Goal: Information Seeking & Learning: Learn about a topic

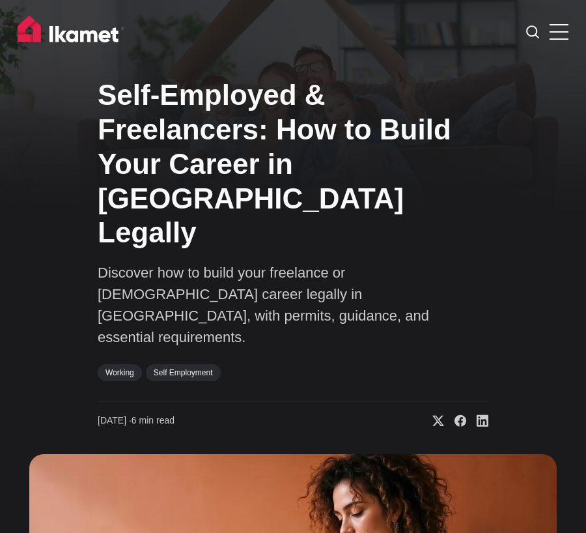
scroll to position [4171, 0]
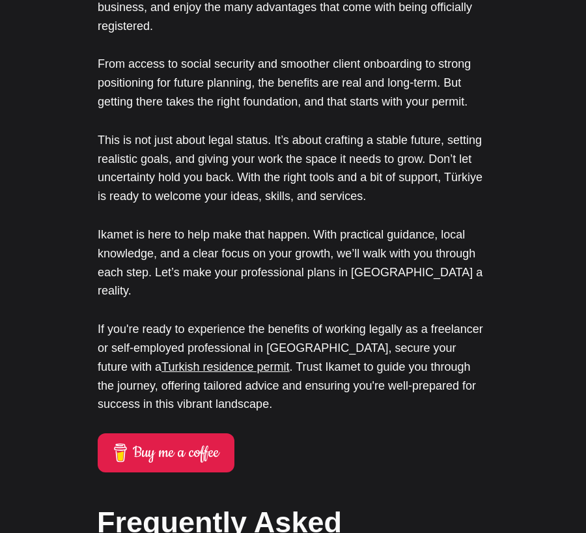
click at [350, 502] on h2 "Frequently Asked Questions" at bounding box center [292, 543] width 391 height 82
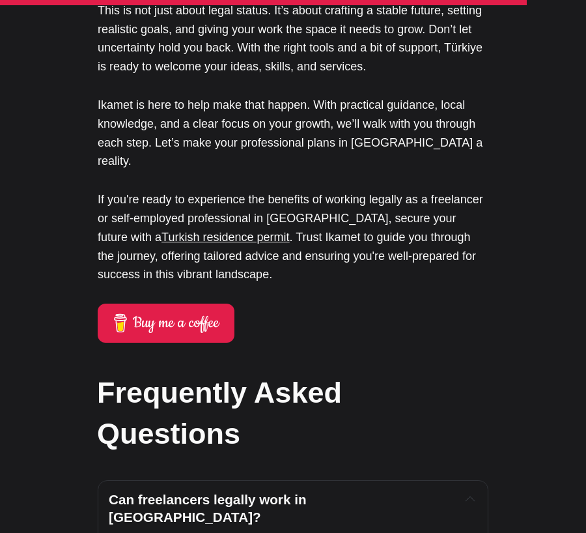
scroll to position [4302, 0]
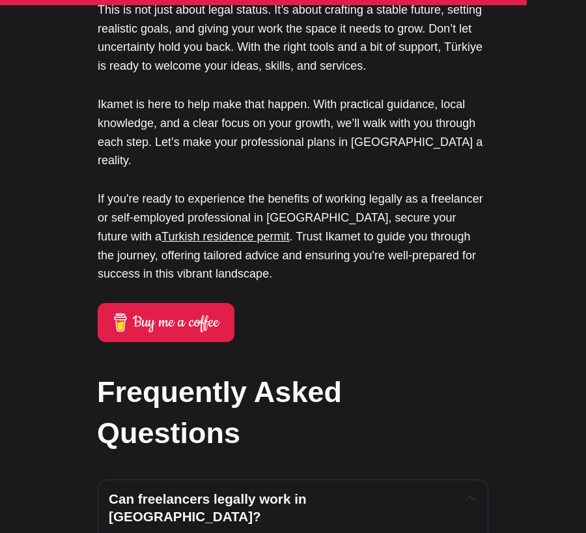
drag, startPoint x: 205, startPoint y: 379, endPoint x: 273, endPoint y: 377, distance: 67.8
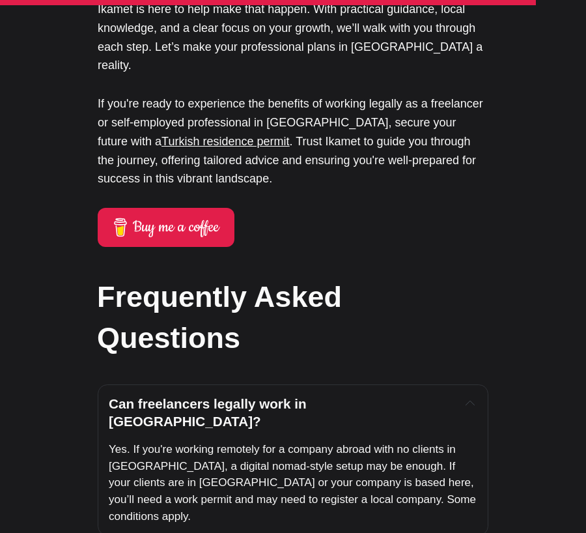
scroll to position [4432, 0]
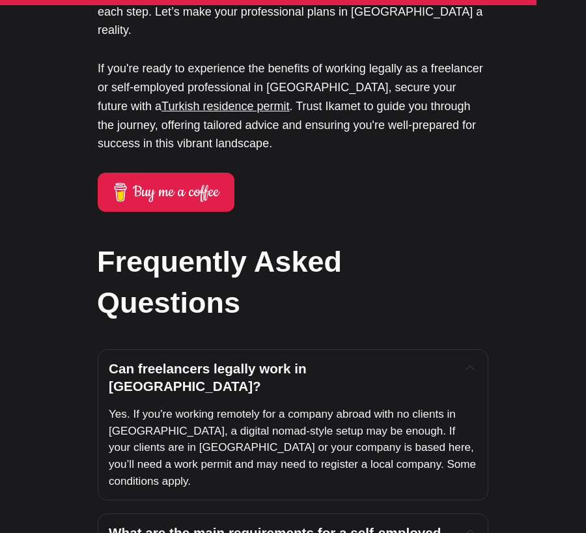
drag, startPoint x: 360, startPoint y: 432, endPoint x: 406, endPoint y: 431, distance: 46.9
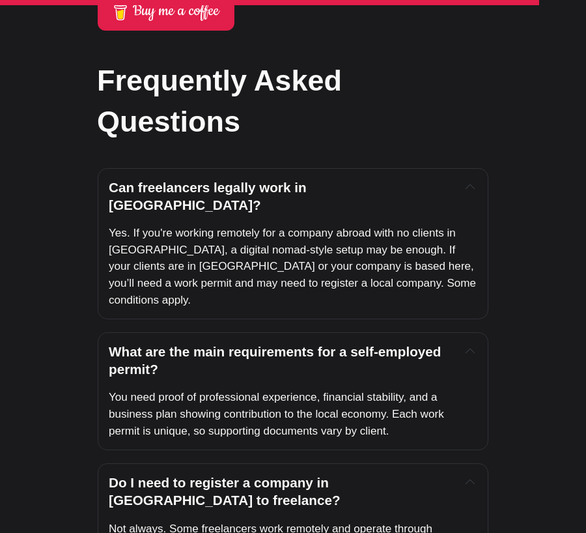
scroll to position [4627, 0]
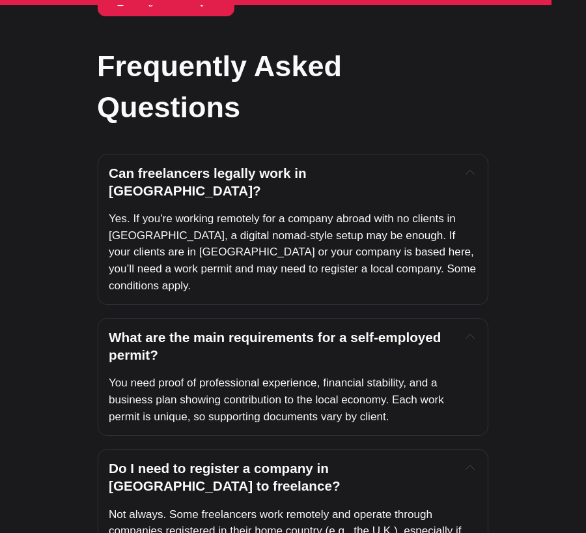
drag, startPoint x: 246, startPoint y: 330, endPoint x: 255, endPoint y: 330, distance: 9.1
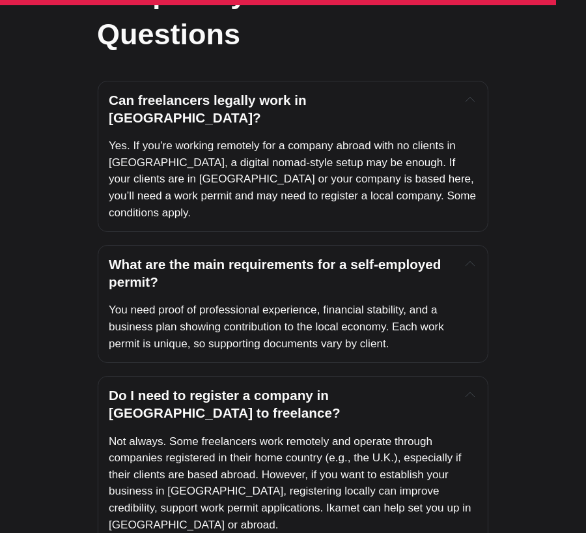
scroll to position [4758, 0]
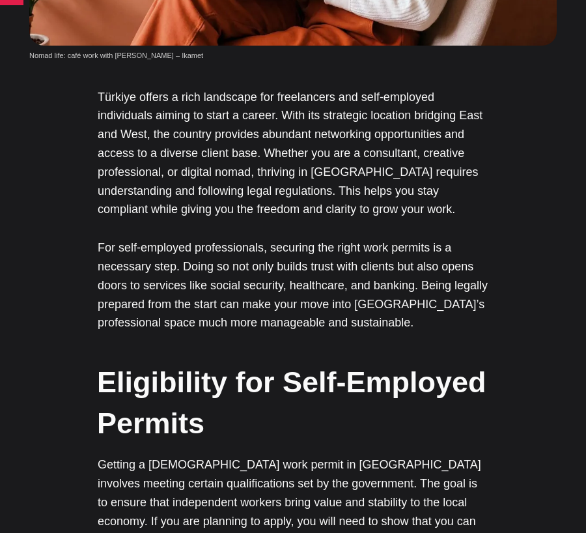
scroll to position [719, 0]
